Goal: Use online tool/utility: Utilize a website feature to perform a specific function

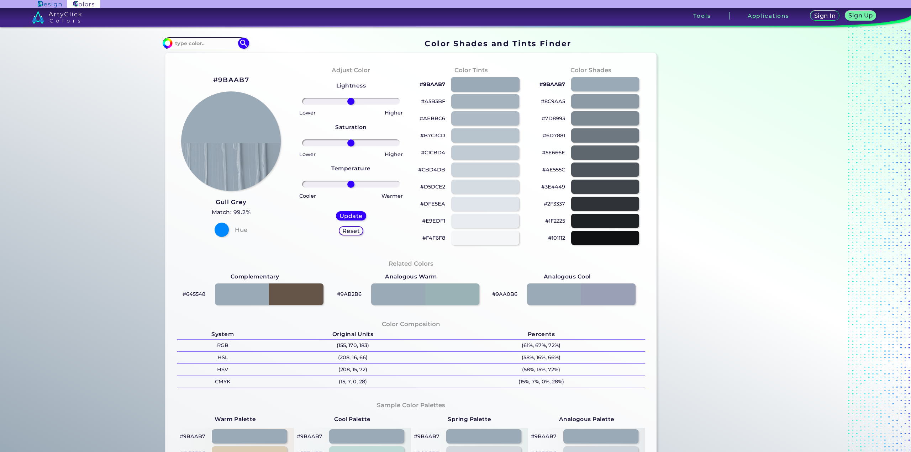
click at [472, 87] on div at bounding box center [485, 84] width 69 height 15
click at [472, 109] on div "#A5B3BF" at bounding box center [471, 101] width 109 height 17
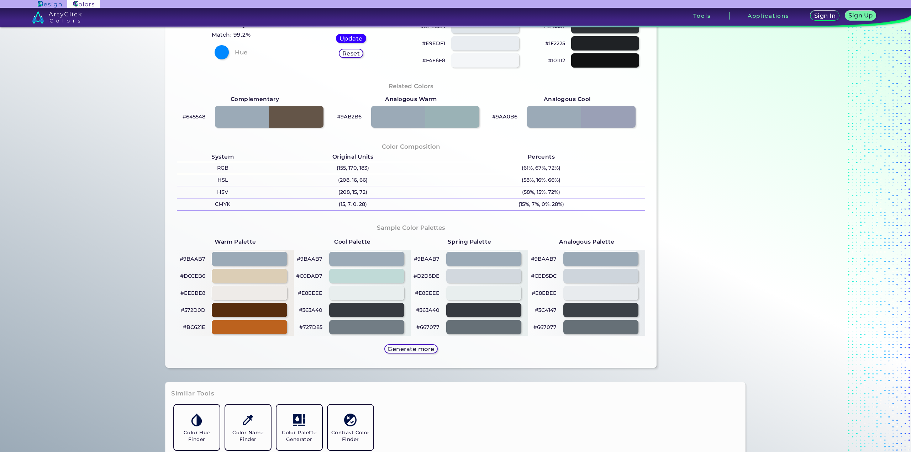
scroll to position [178, 0]
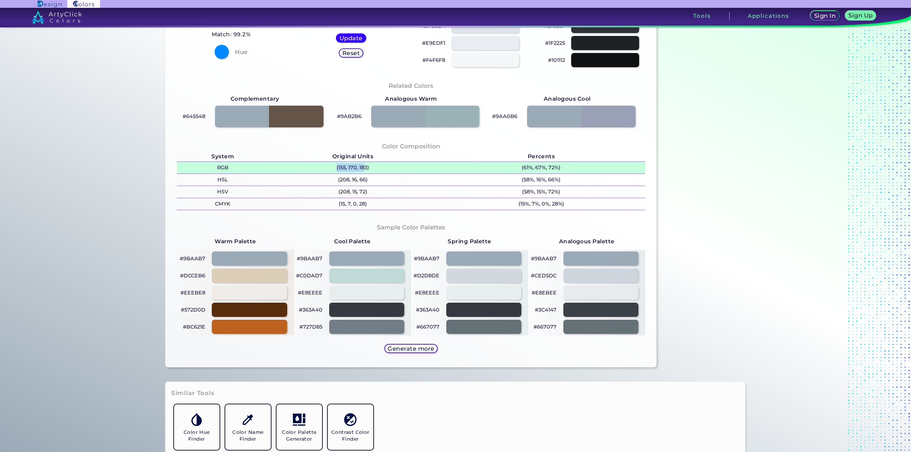
drag, startPoint x: 348, startPoint y: 164, endPoint x: 324, endPoint y: 164, distance: 24.2
click at [324, 164] on p "(155, 170, 183)" at bounding box center [353, 168] width 169 height 12
copy p "(155, 170, 18"
click at [344, 167] on p "(155, 170, 183) copied" at bounding box center [353, 168] width 169 height 12
copy p ","
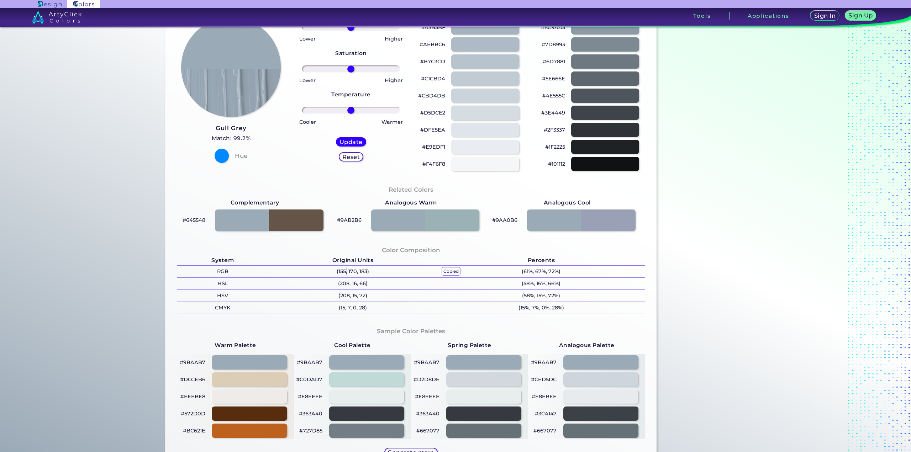
scroll to position [71, 0]
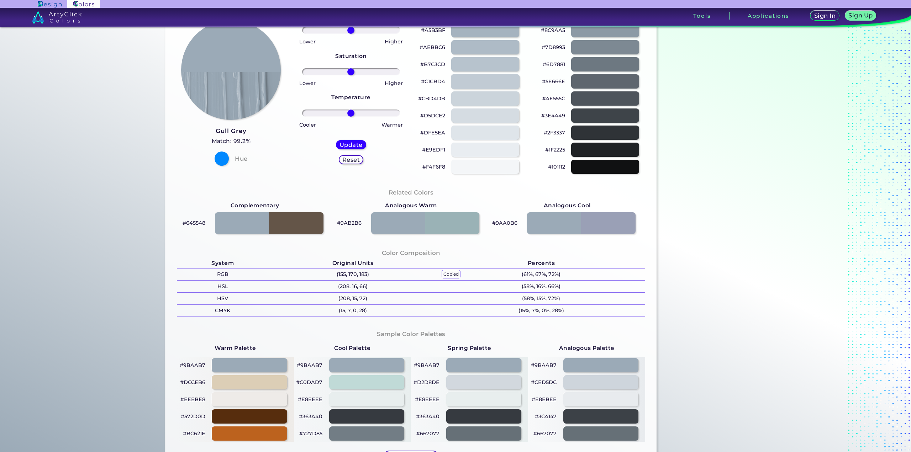
click at [469, 85] on div at bounding box center [485, 81] width 69 height 15
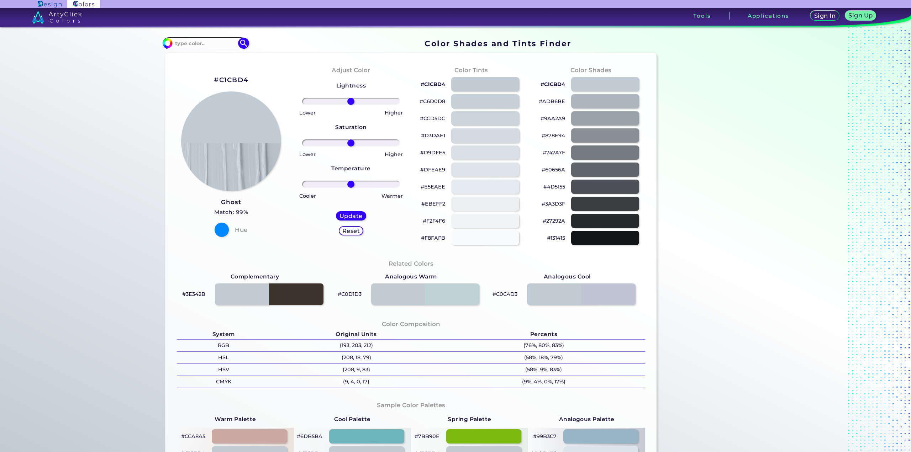
click at [461, 132] on div at bounding box center [485, 135] width 69 height 15
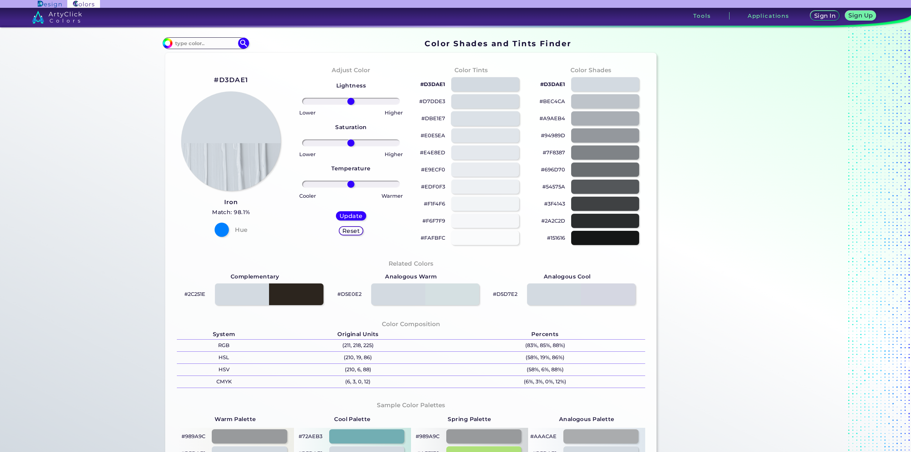
click at [468, 112] on div at bounding box center [485, 118] width 69 height 15
click at [475, 96] on div at bounding box center [485, 101] width 69 height 15
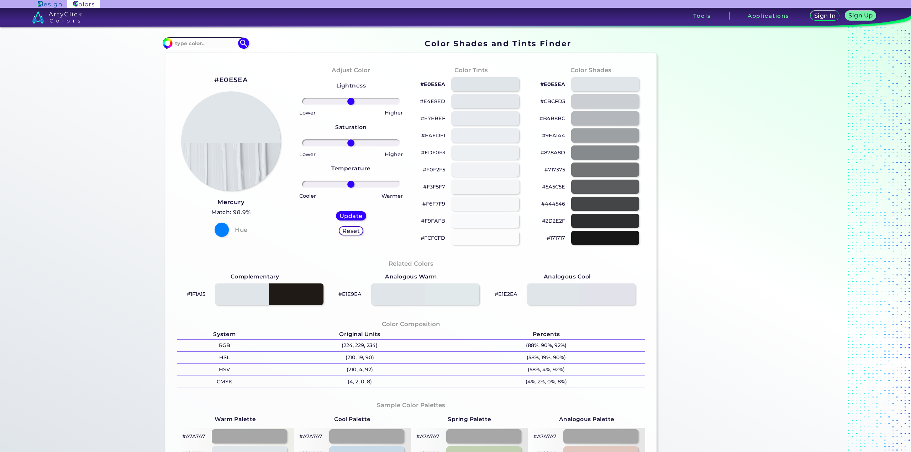
click at [465, 185] on div at bounding box center [485, 186] width 69 height 15
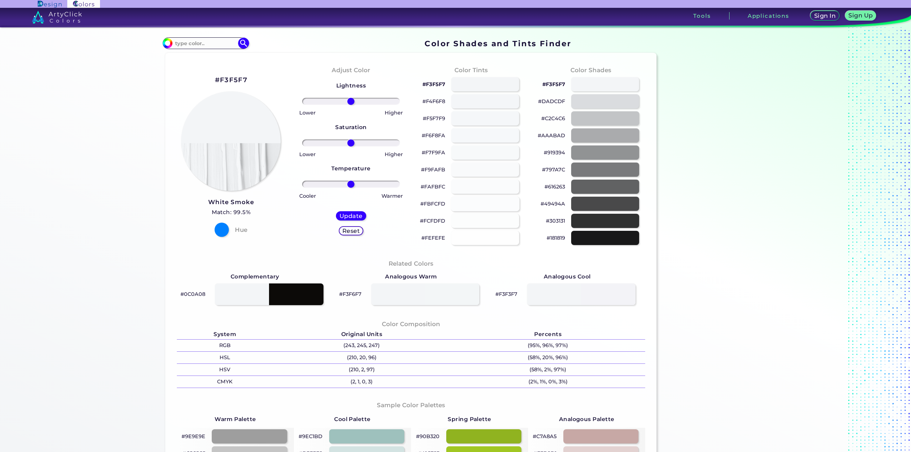
click at [465, 202] on div at bounding box center [485, 203] width 69 height 15
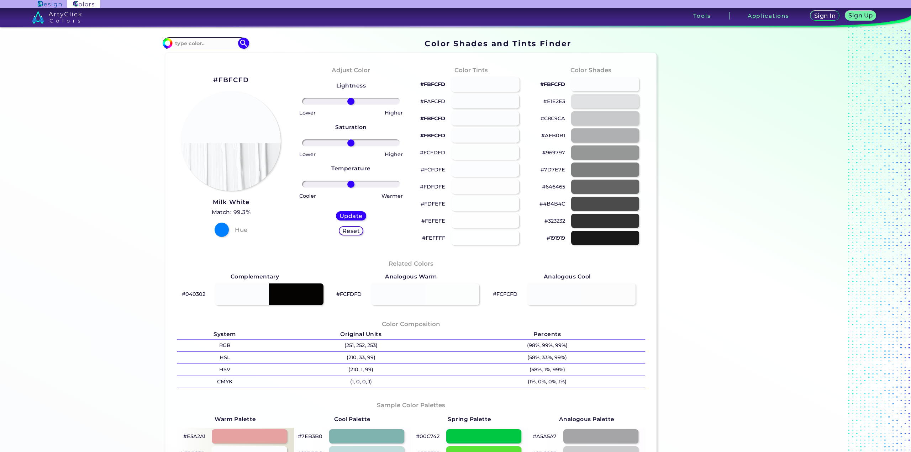
click at [469, 86] on div at bounding box center [485, 84] width 69 height 15
type input "#fbfcfd"
